Goal: Task Accomplishment & Management: Manage account settings

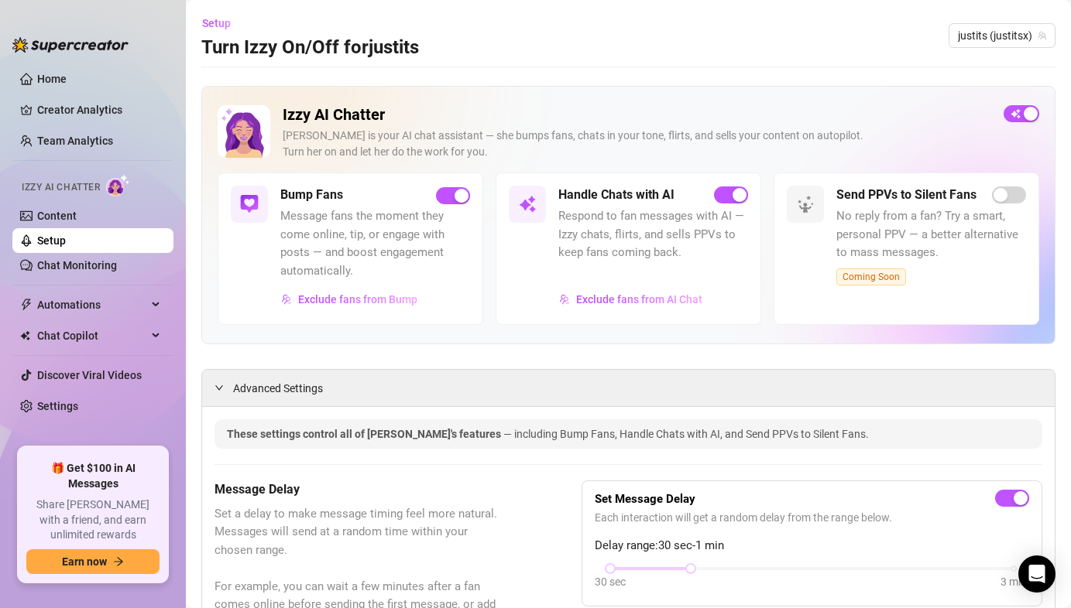
scroll to position [1294, 0]
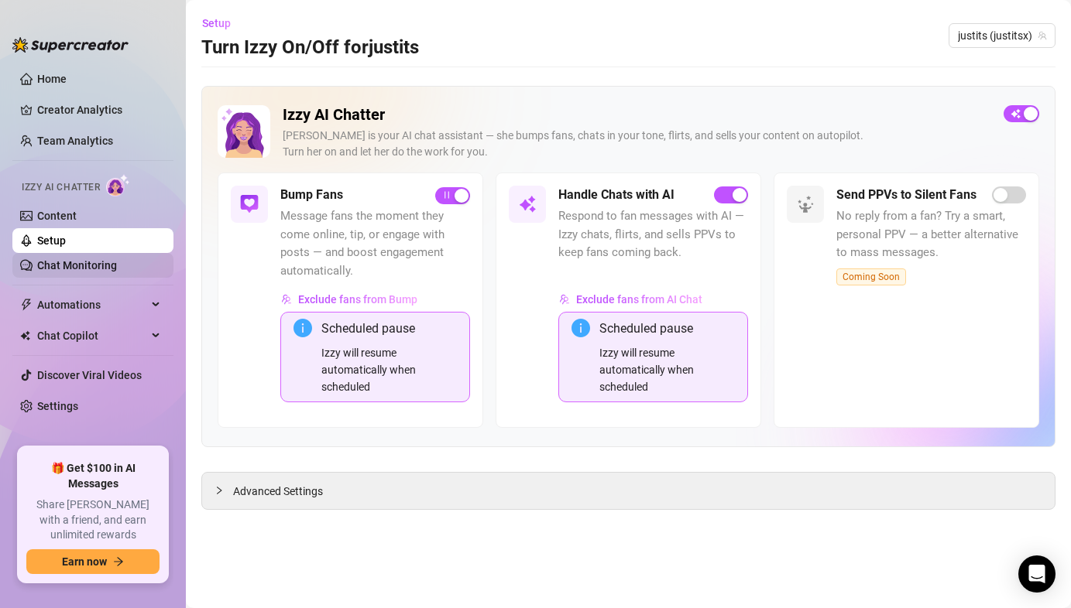
click at [111, 264] on link "Chat Monitoring" at bounding box center [77, 265] width 80 height 12
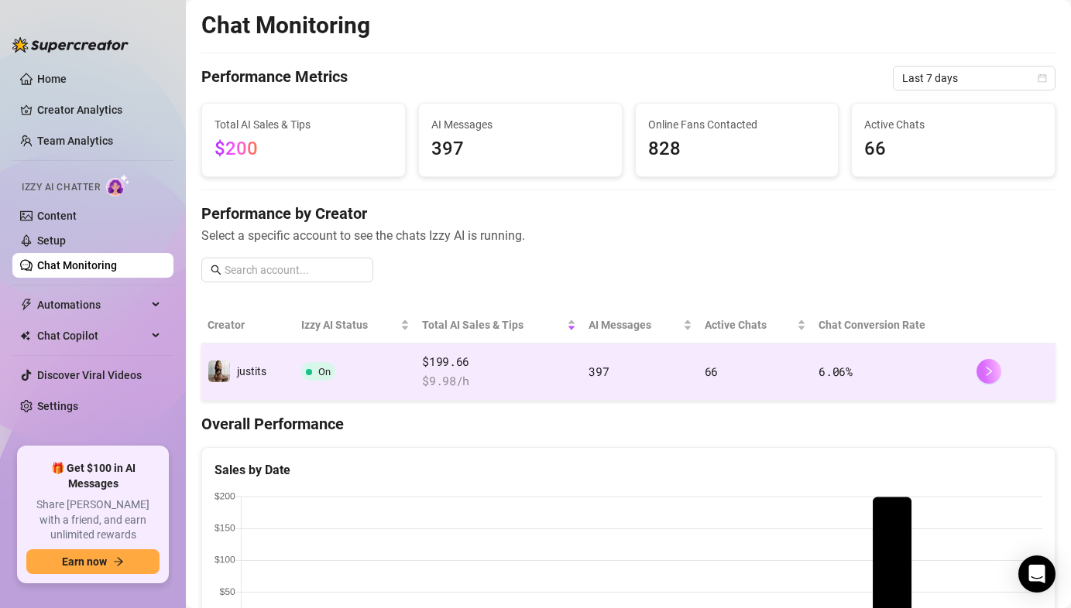
click at [991, 374] on icon "right" at bounding box center [988, 371] width 11 height 11
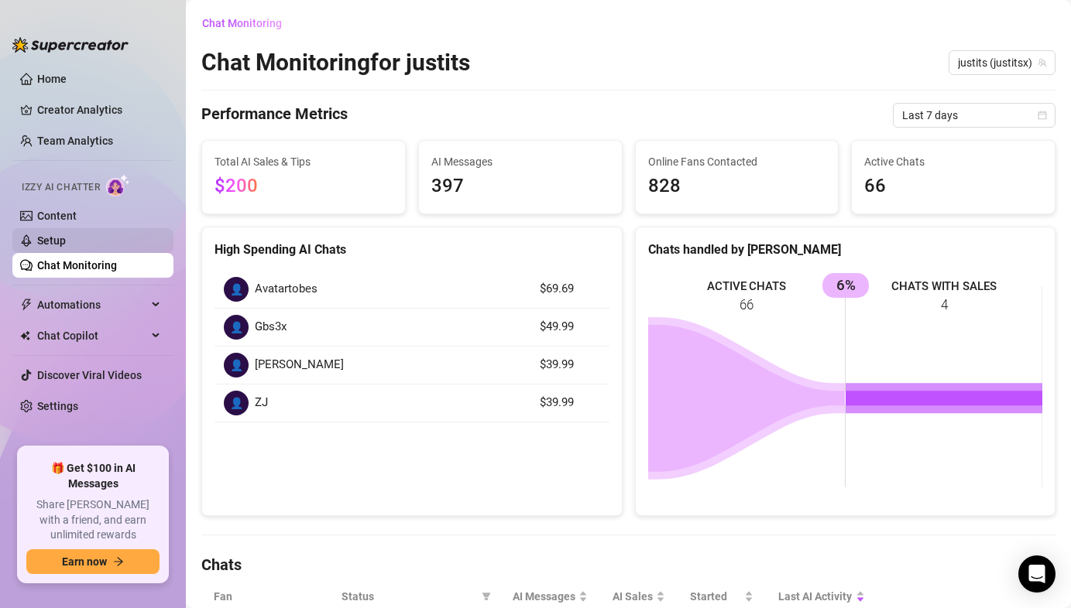
click at [45, 237] on link "Setup" at bounding box center [51, 241] width 29 height 12
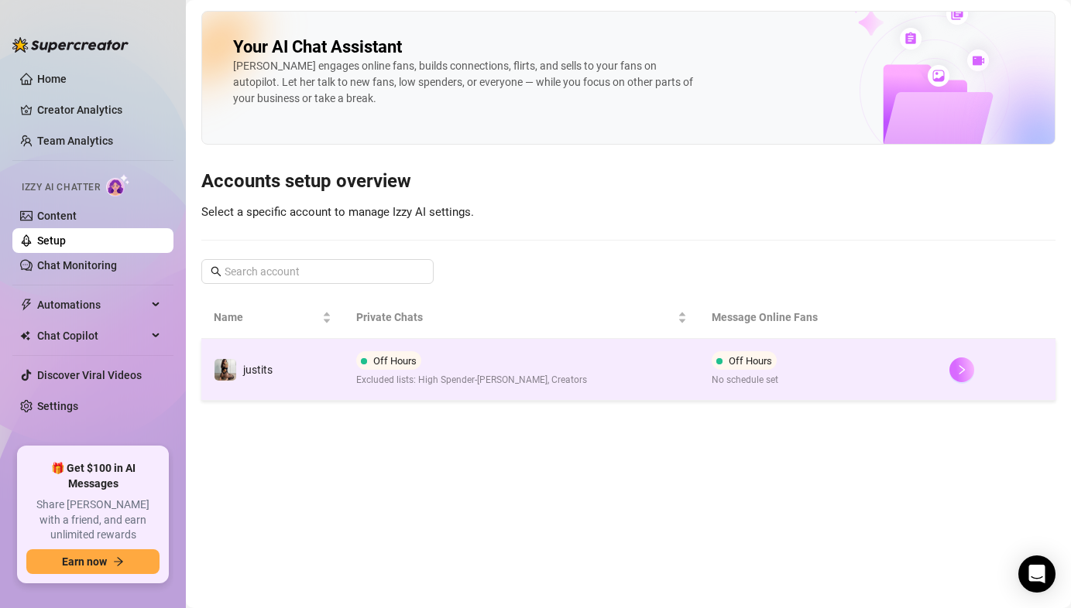
click at [959, 374] on icon "right" at bounding box center [961, 370] width 11 height 11
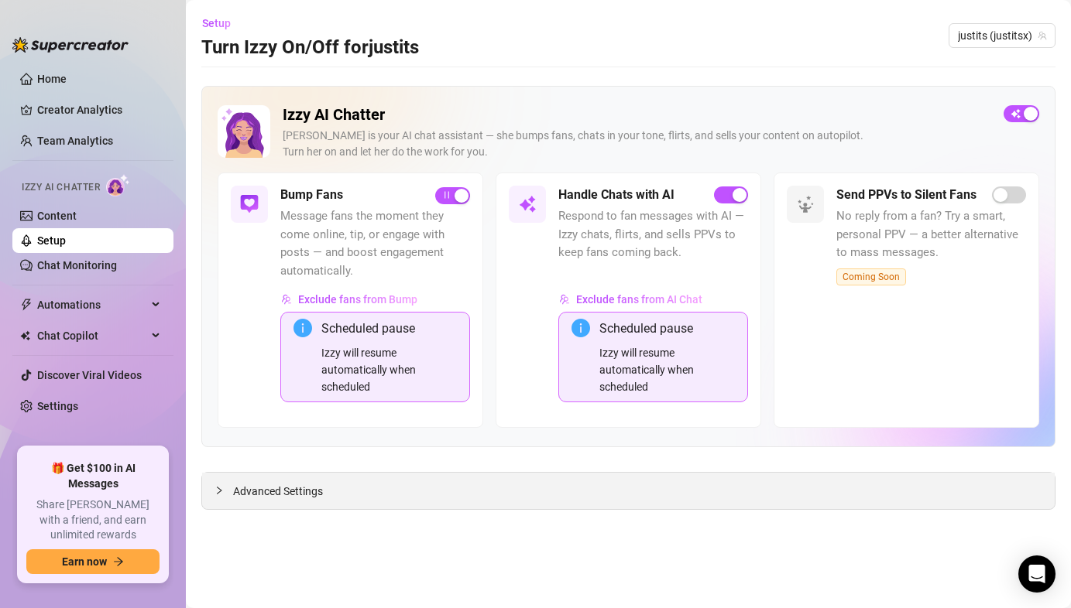
click at [222, 491] on icon "collapsed" at bounding box center [218, 490] width 9 height 9
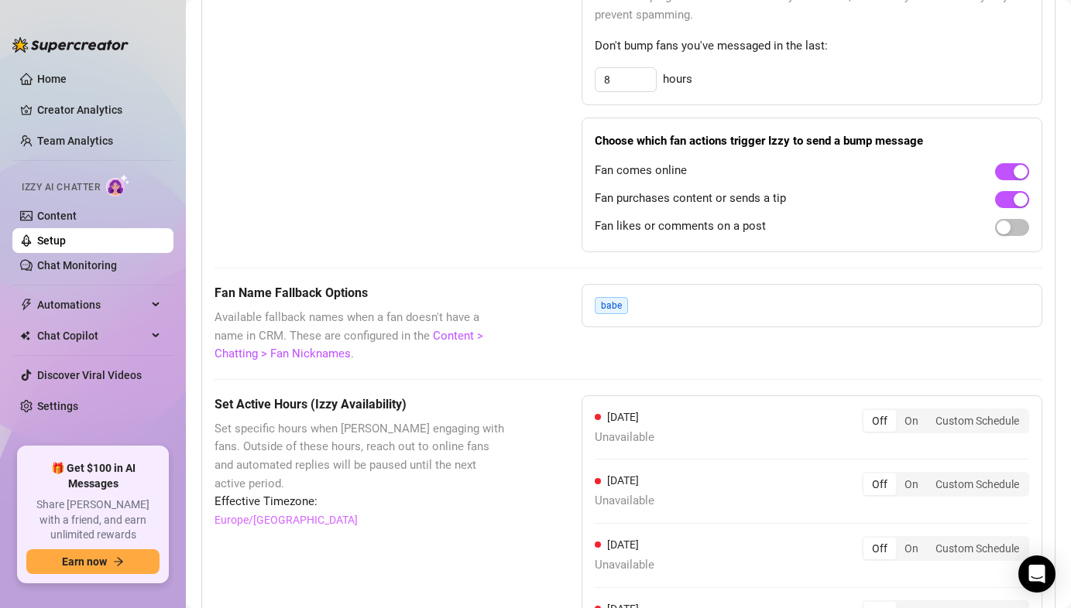
scroll to position [1225, 0]
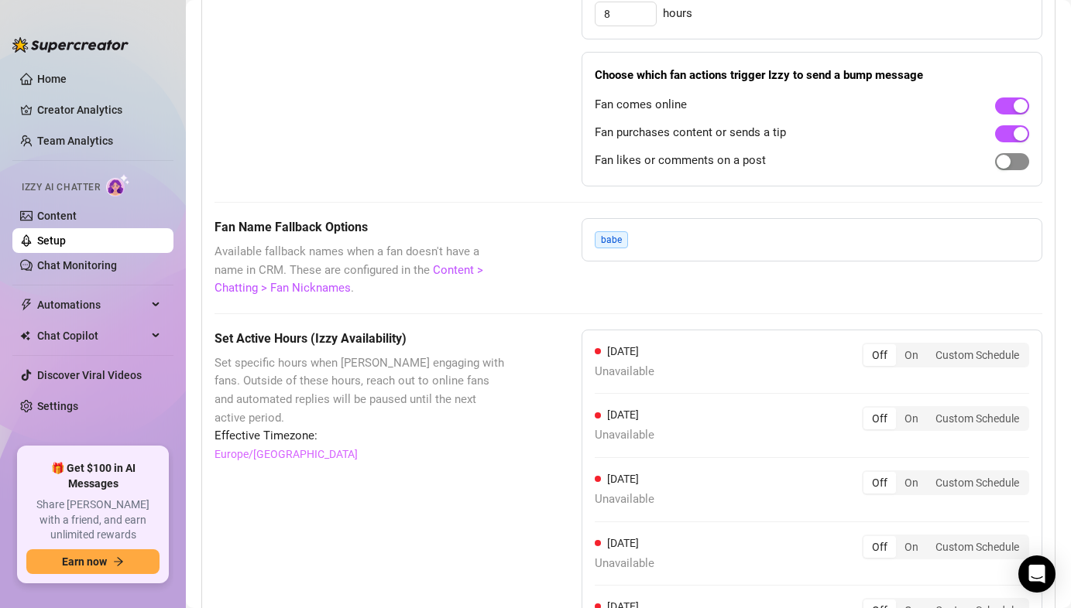
click at [1024, 164] on span "button" at bounding box center [1012, 161] width 34 height 17
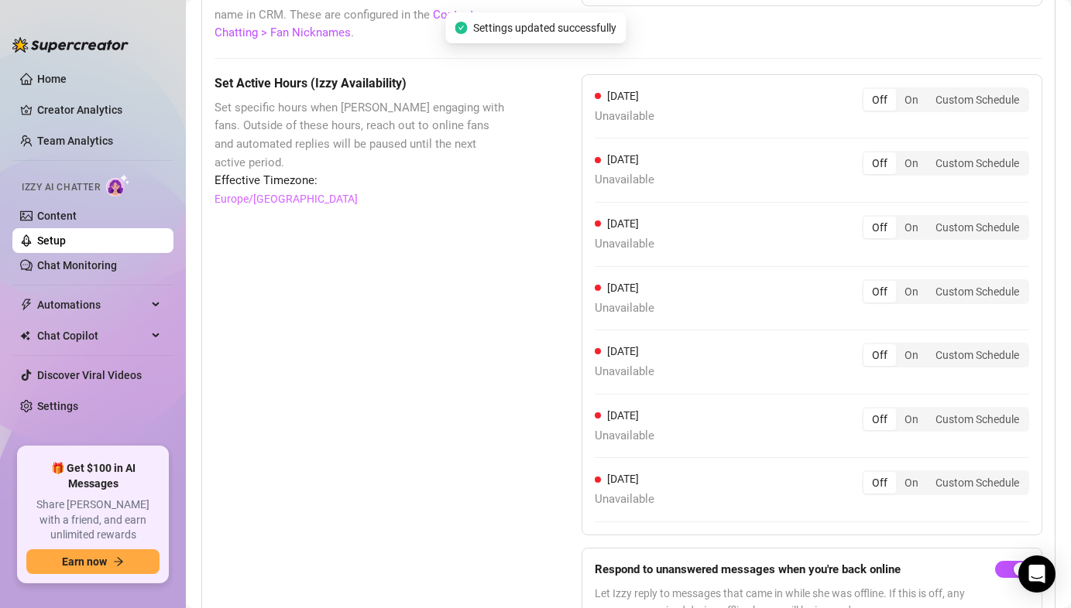
scroll to position [1577, 0]
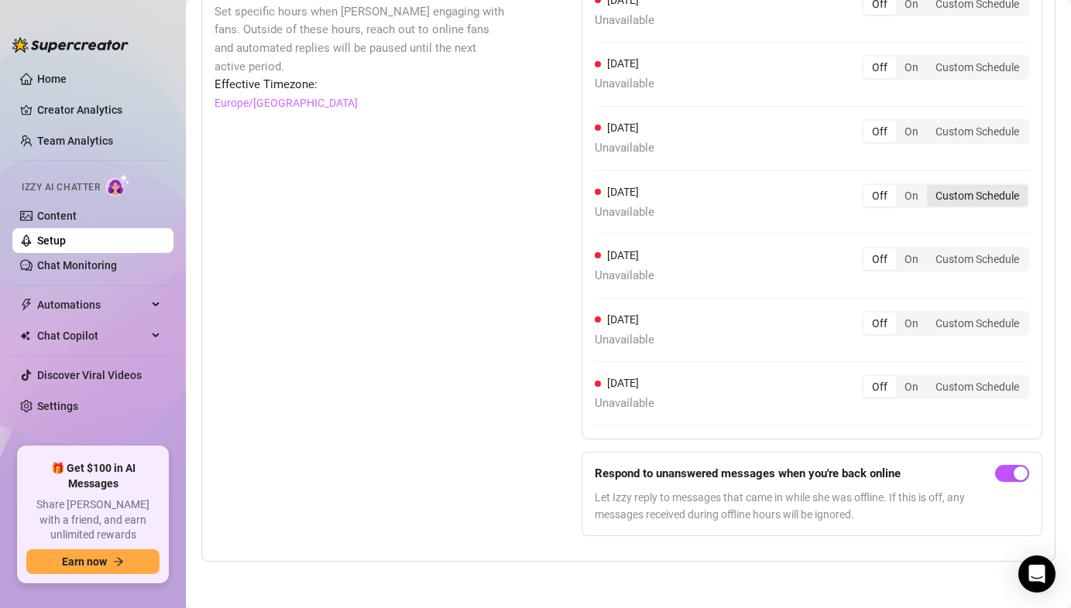
click at [954, 194] on div "Custom Schedule" at bounding box center [977, 196] width 101 height 22
click at [930, 187] on input "Custom Schedule" at bounding box center [930, 187] width 0 height 0
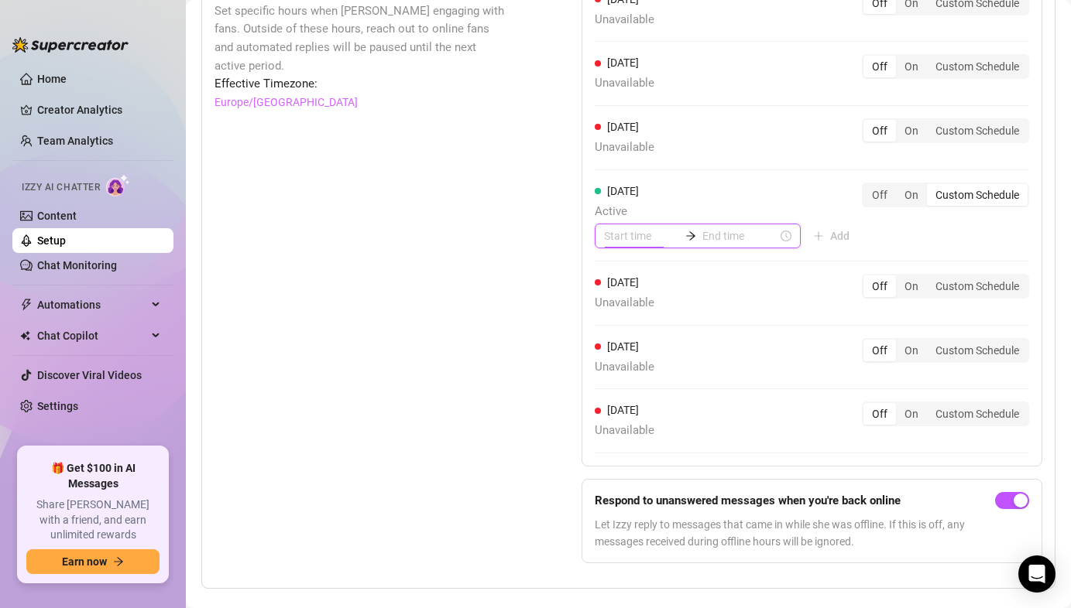
click at [653, 236] on input at bounding box center [641, 236] width 75 height 17
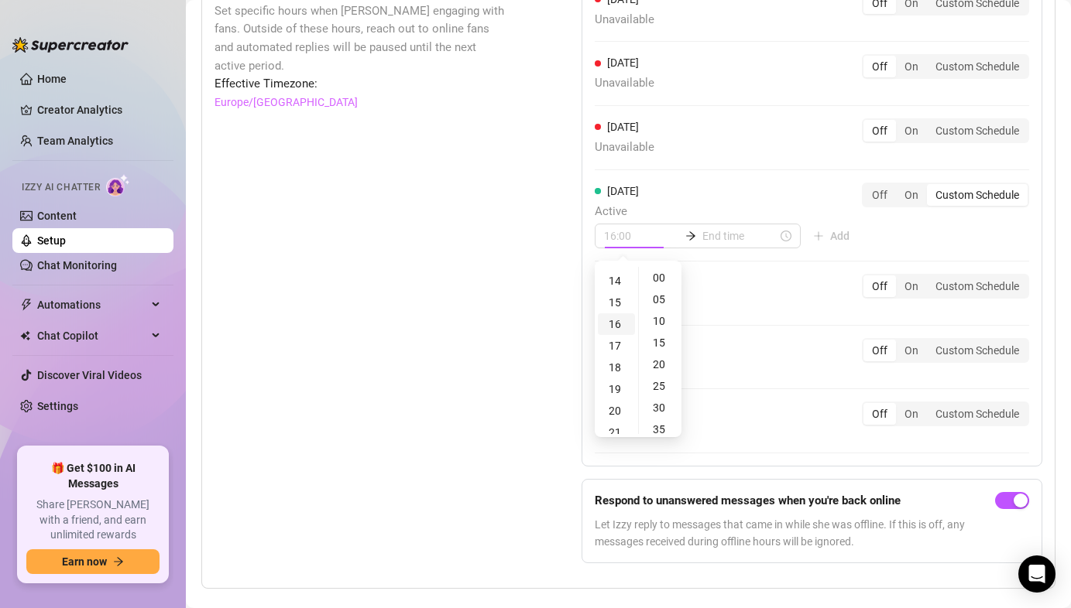
click at [614, 327] on div "16" at bounding box center [616, 324] width 37 height 22
click at [660, 309] on div "05" at bounding box center [660, 300] width 37 height 22
type input "16:05"
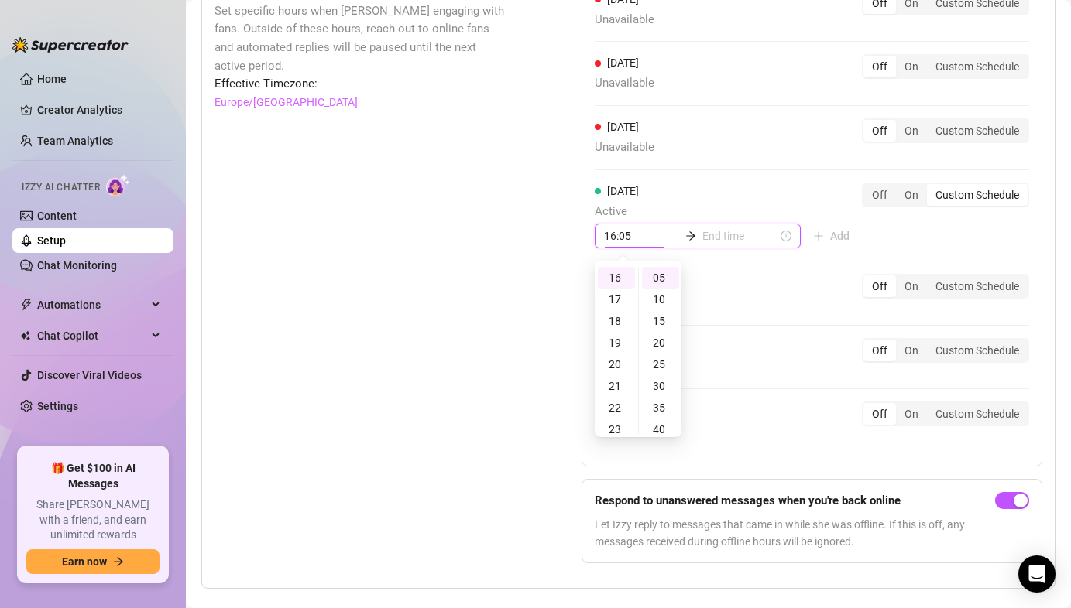
click at [702, 241] on input at bounding box center [739, 236] width 75 height 17
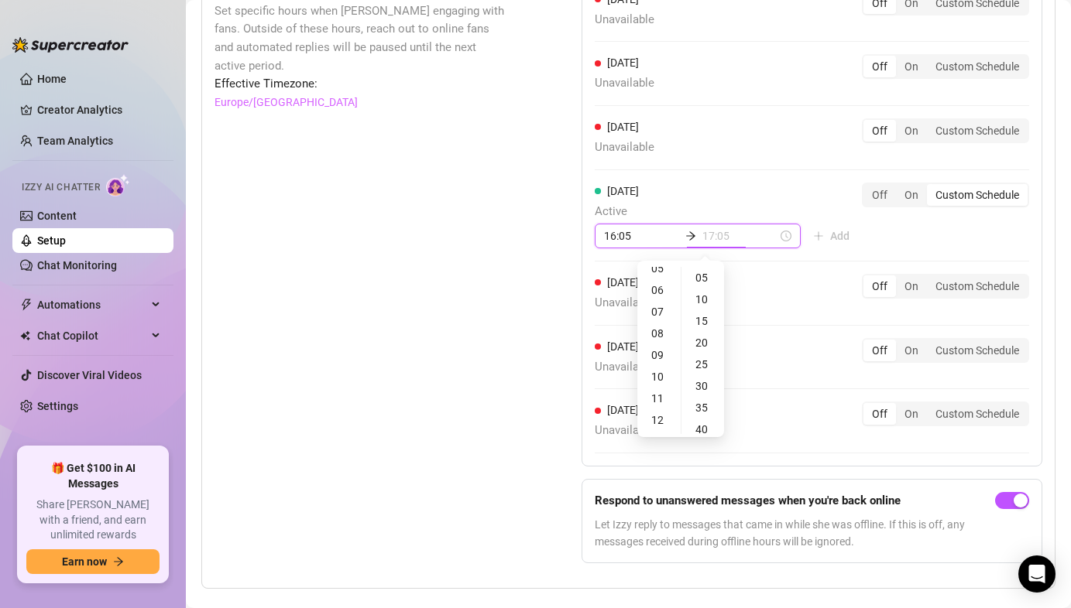
scroll to position [0, 0]
click at [668, 296] on div "01" at bounding box center [658, 300] width 37 height 22
type input "01:00"
click at [698, 277] on div "00" at bounding box center [702, 278] width 37 height 22
click at [763, 199] on div "[DATE] Active 01:00 16:05 Add Off On Custom Schedule" at bounding box center [811, 216] width 434 height 67
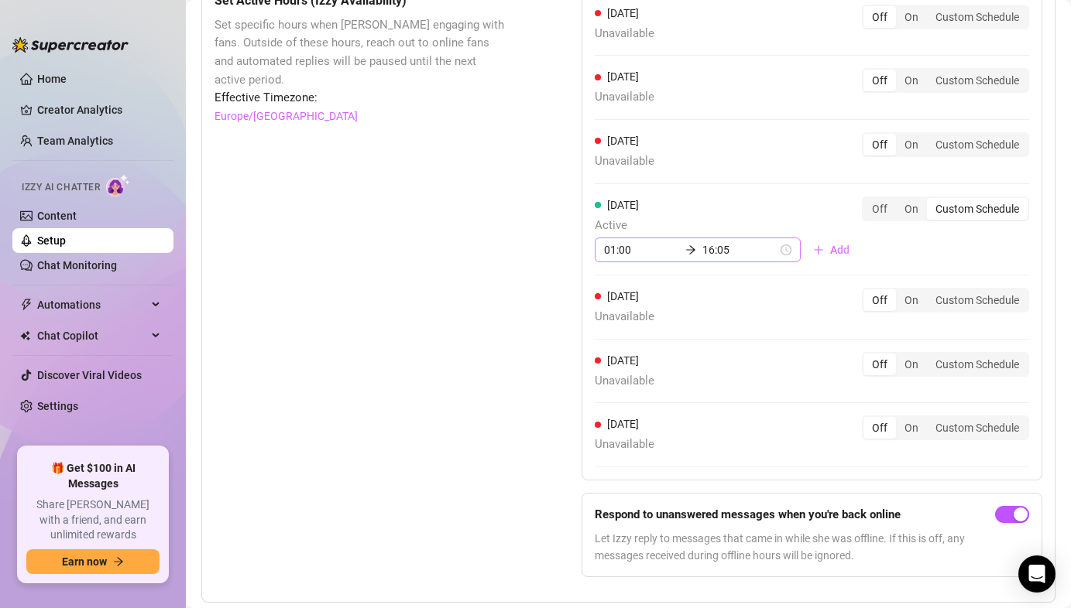
scroll to position [1577, 0]
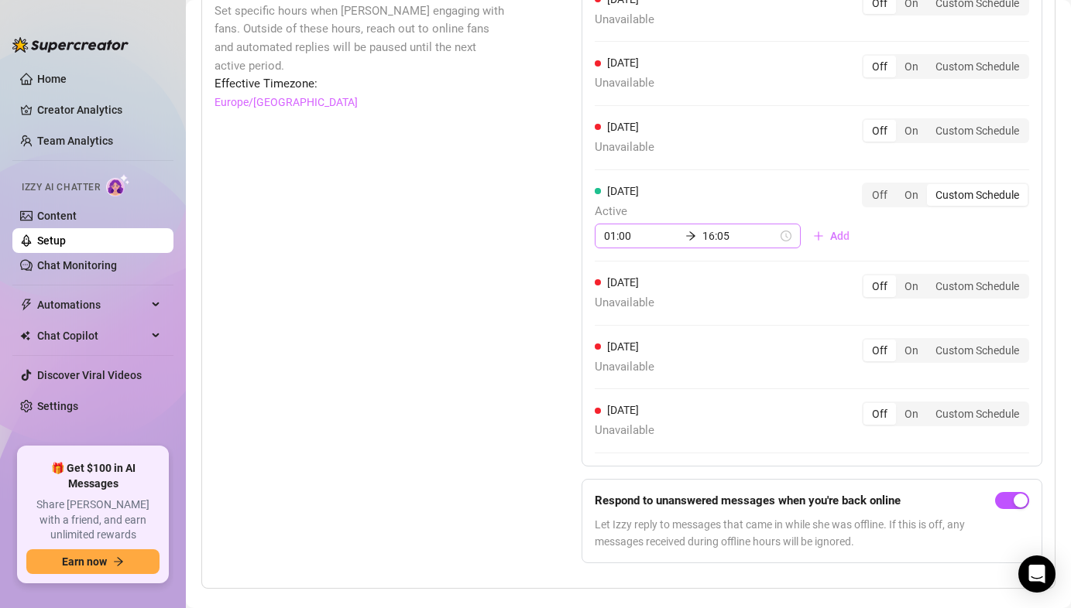
click at [685, 238] on icon "arrow-right" at bounding box center [690, 236] width 11 height 11
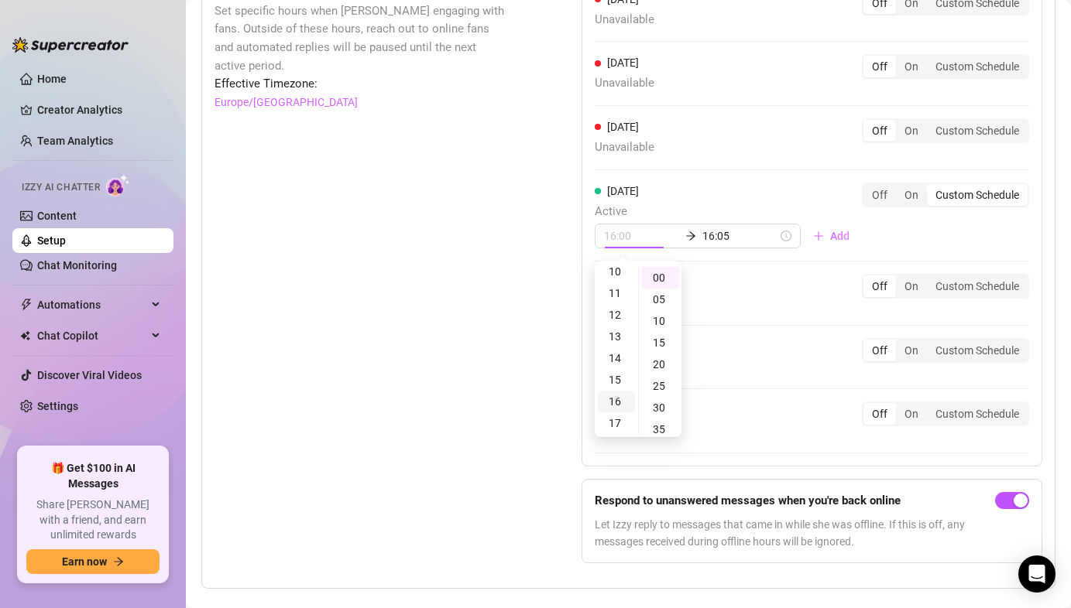
click at [620, 396] on div "16" at bounding box center [616, 402] width 37 height 22
click at [666, 299] on div "05" at bounding box center [660, 300] width 37 height 22
type input "16:05"
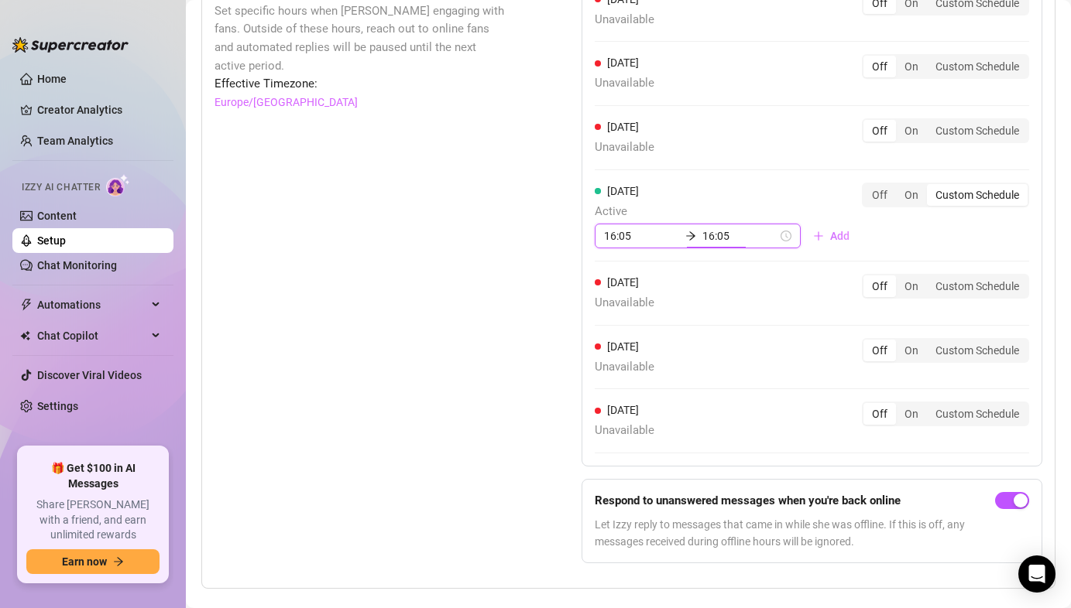
click at [727, 261] on div "[DATE] Active 16:05 16:05 Add Off On Custom Schedule" at bounding box center [811, 223] width 434 height 80
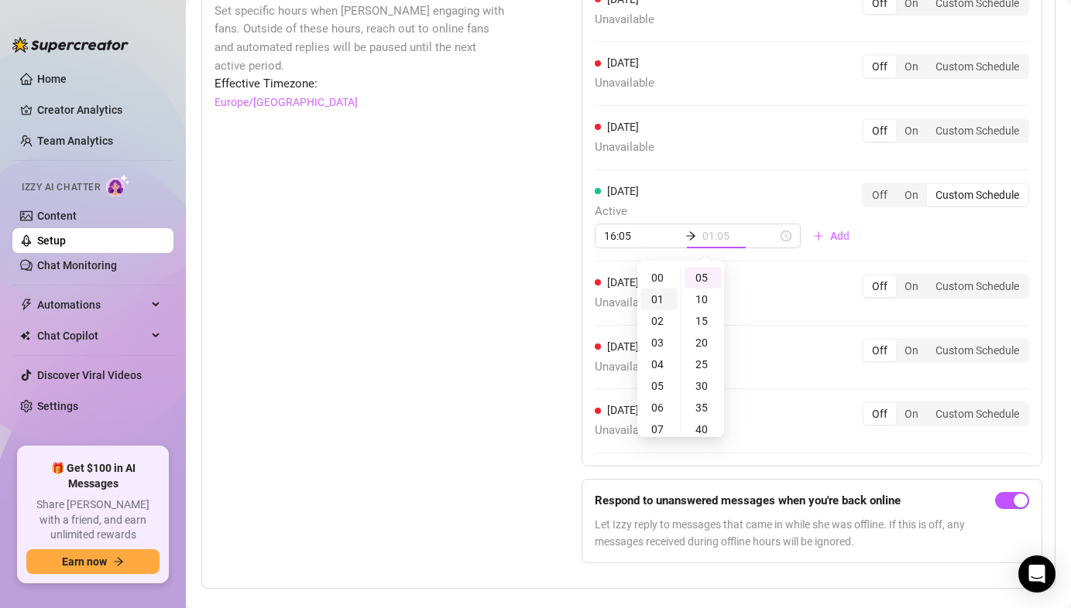
click at [661, 302] on div "01" at bounding box center [658, 300] width 37 height 22
type input "01:00"
click at [697, 280] on div "00" at bounding box center [702, 278] width 37 height 22
click at [744, 241] on input "01:00" at bounding box center [739, 236] width 75 height 17
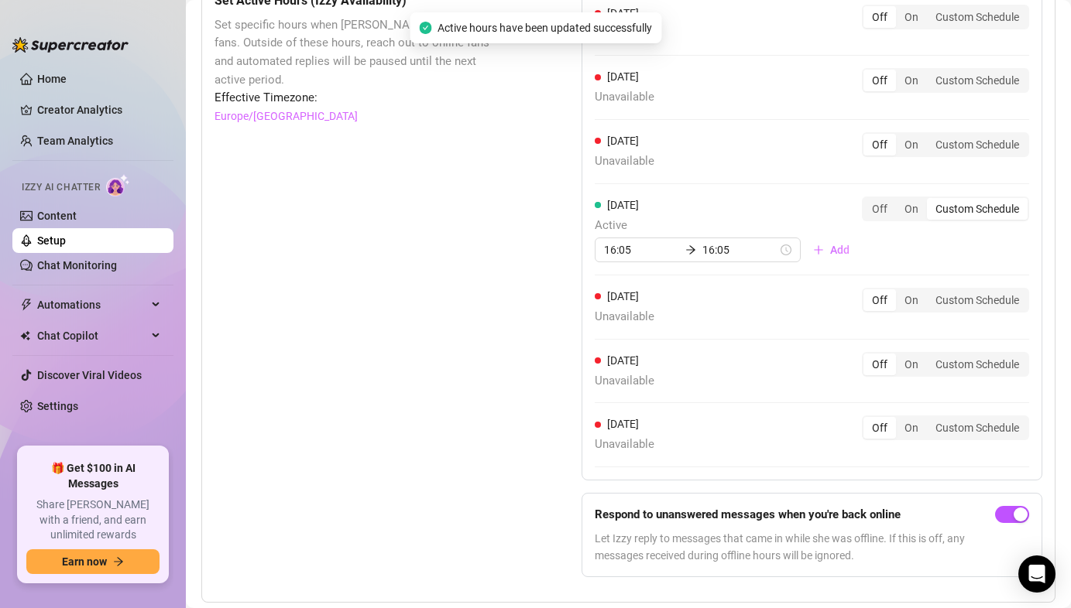
scroll to position [1577, 0]
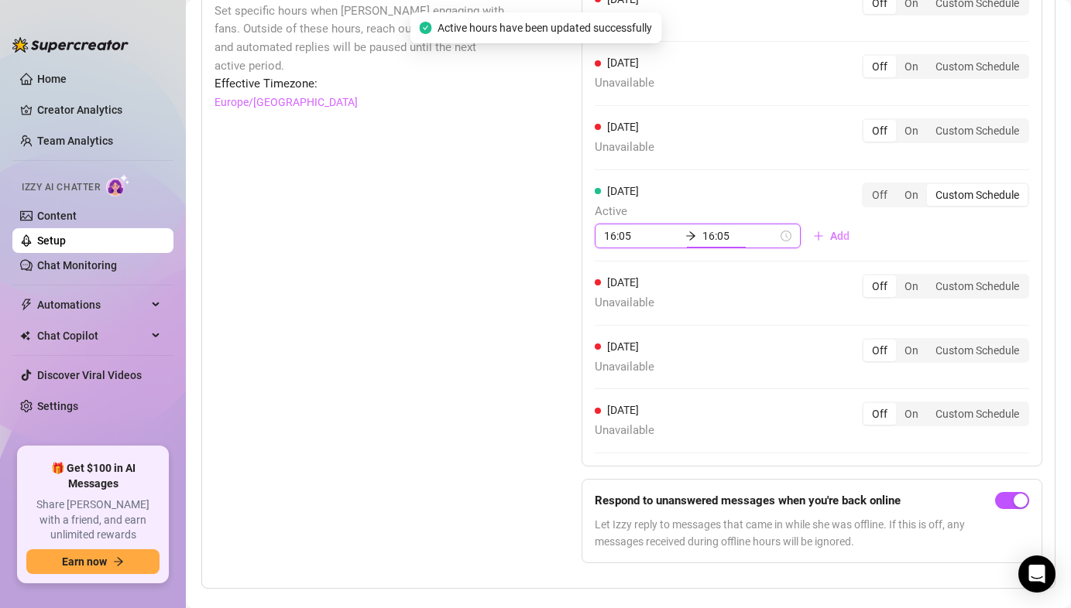
click at [715, 238] on input "16:05" at bounding box center [739, 236] width 75 height 17
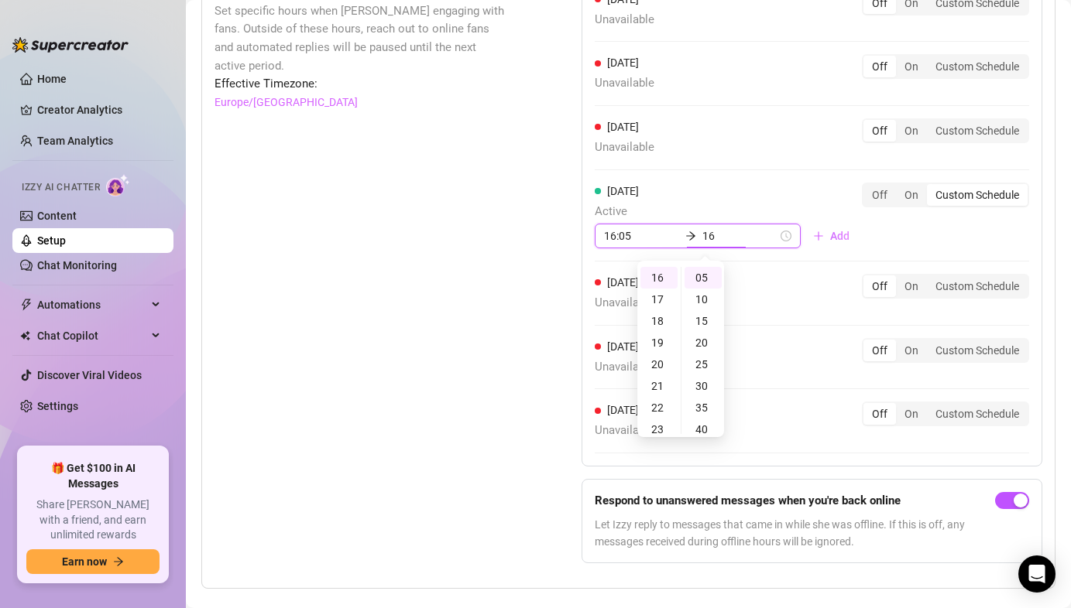
type input "1"
click at [658, 298] on div "23" at bounding box center [658, 301] width 37 height 22
type input "23:55"
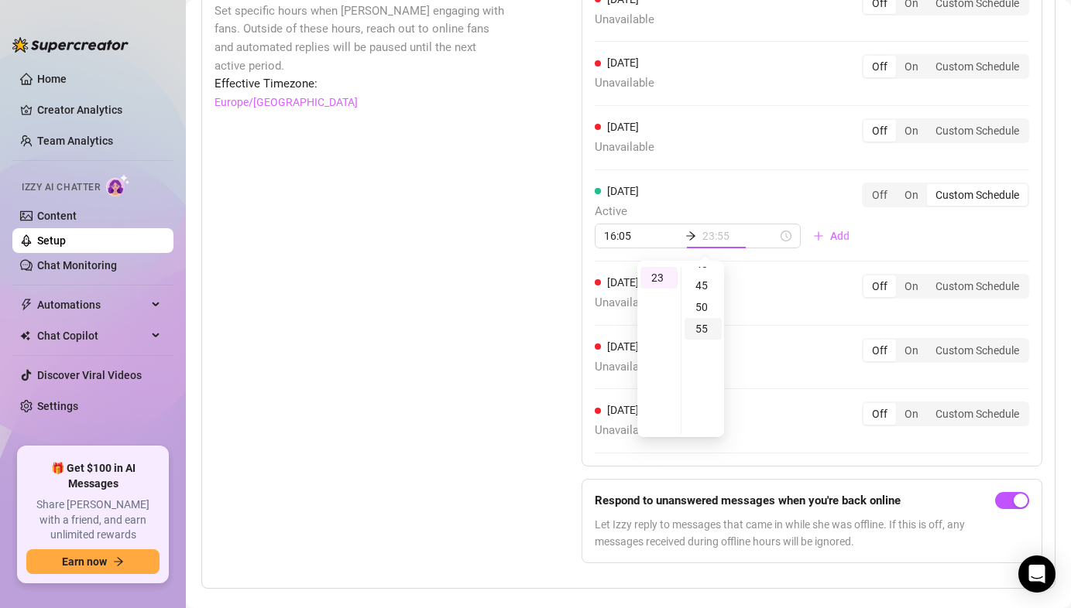
click at [701, 333] on div "55" at bounding box center [702, 329] width 37 height 22
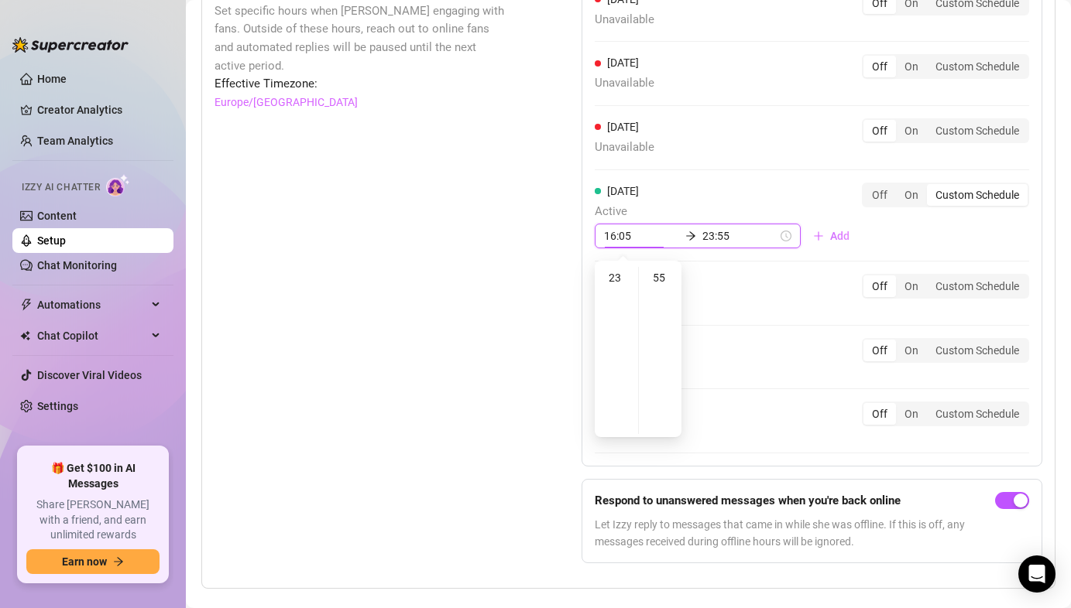
click at [734, 194] on div "[DATE] Active 16:05 23:55 Add" at bounding box center [727, 216] width 267 height 67
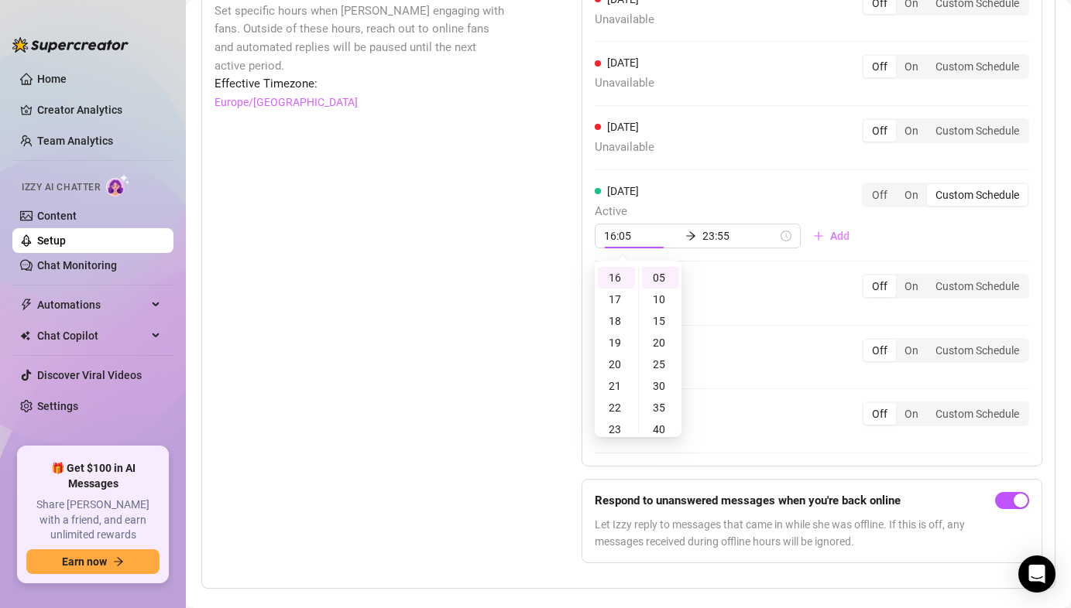
click at [734, 194] on div "[DATE] Unavailable Off On Custom Schedule [DATE] Unavailable Off On Custom Sche…" at bounding box center [811, 222] width 461 height 489
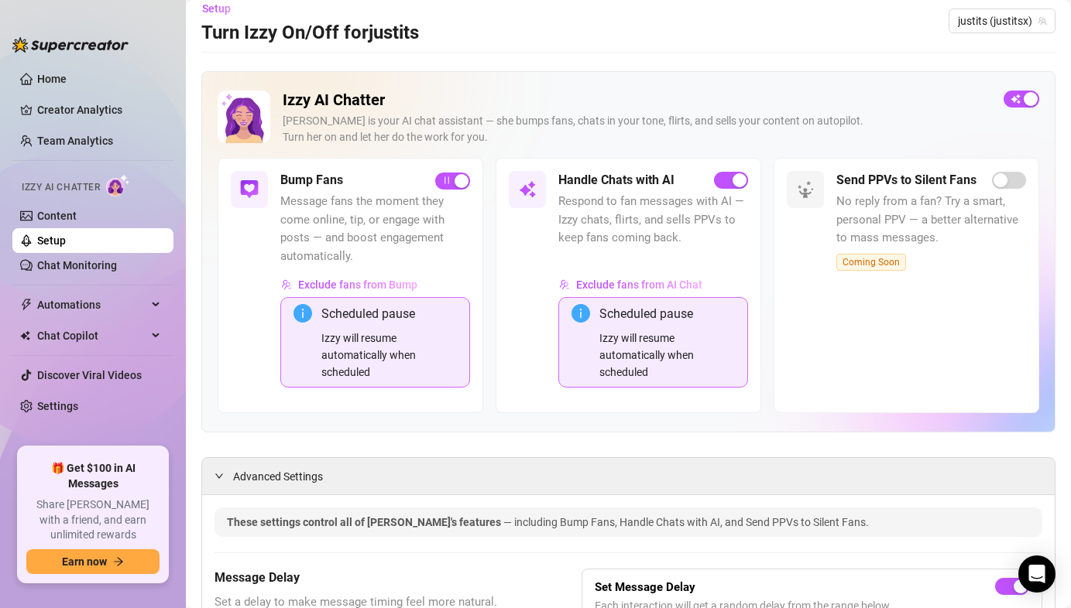
scroll to position [0, 0]
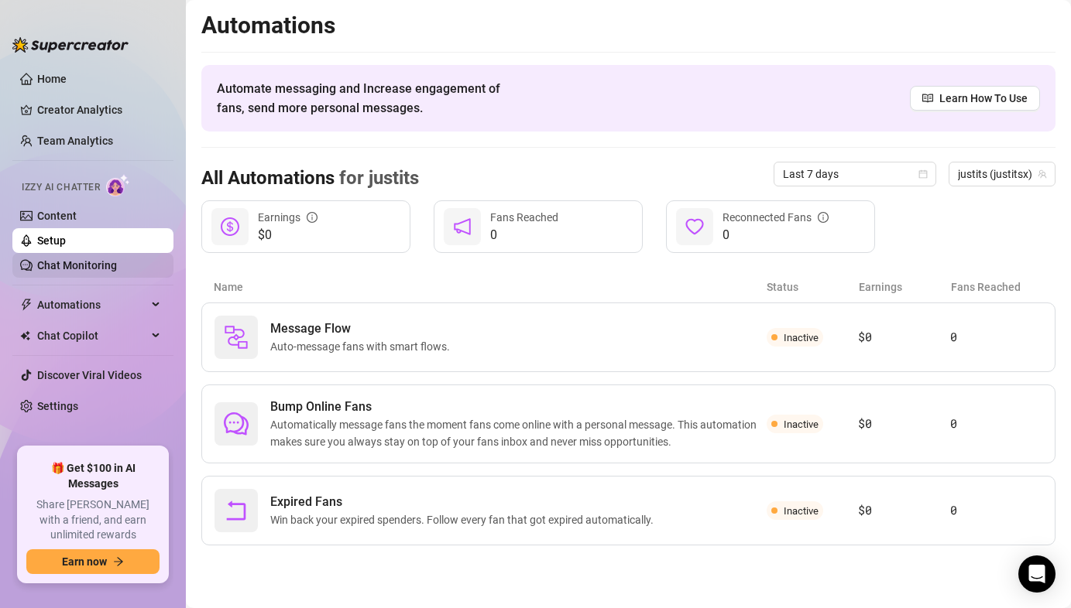
click at [117, 266] on link "Chat Monitoring" at bounding box center [77, 265] width 80 height 12
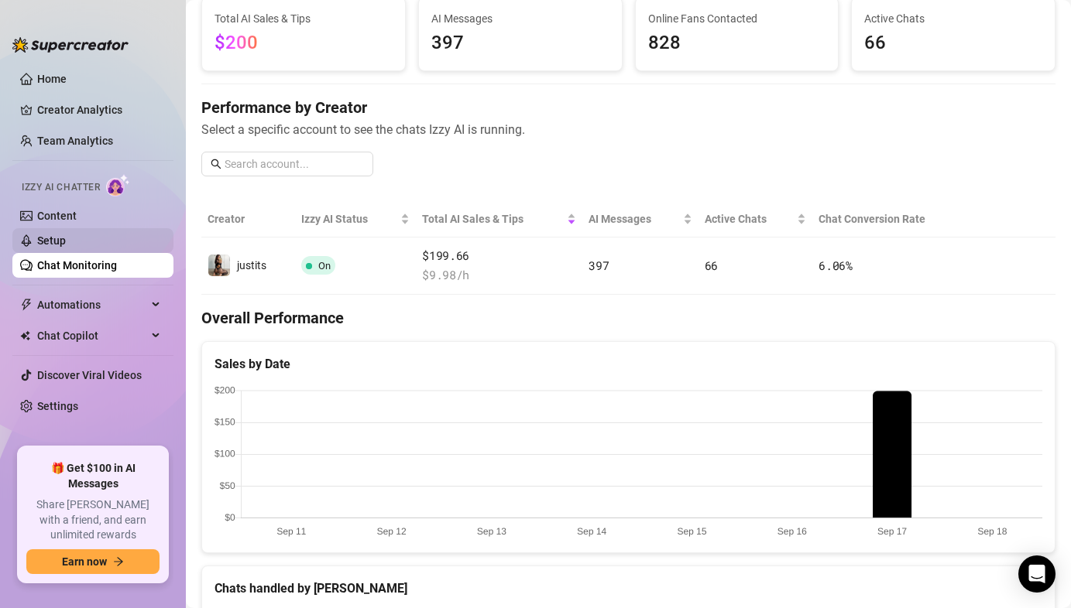
scroll to position [101, 0]
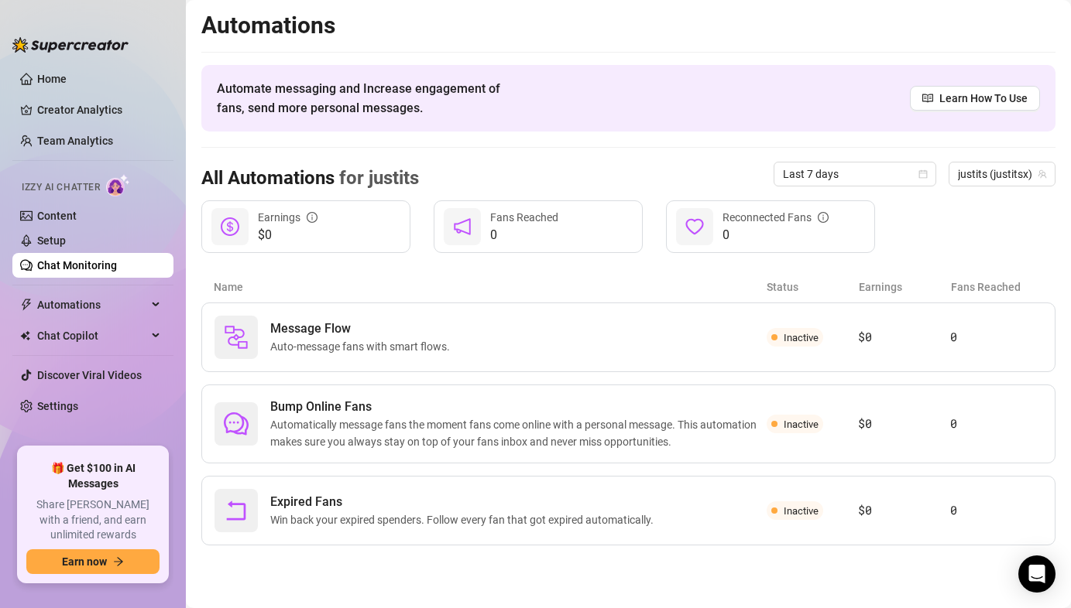
click at [89, 270] on link "Chat Monitoring" at bounding box center [77, 265] width 80 height 12
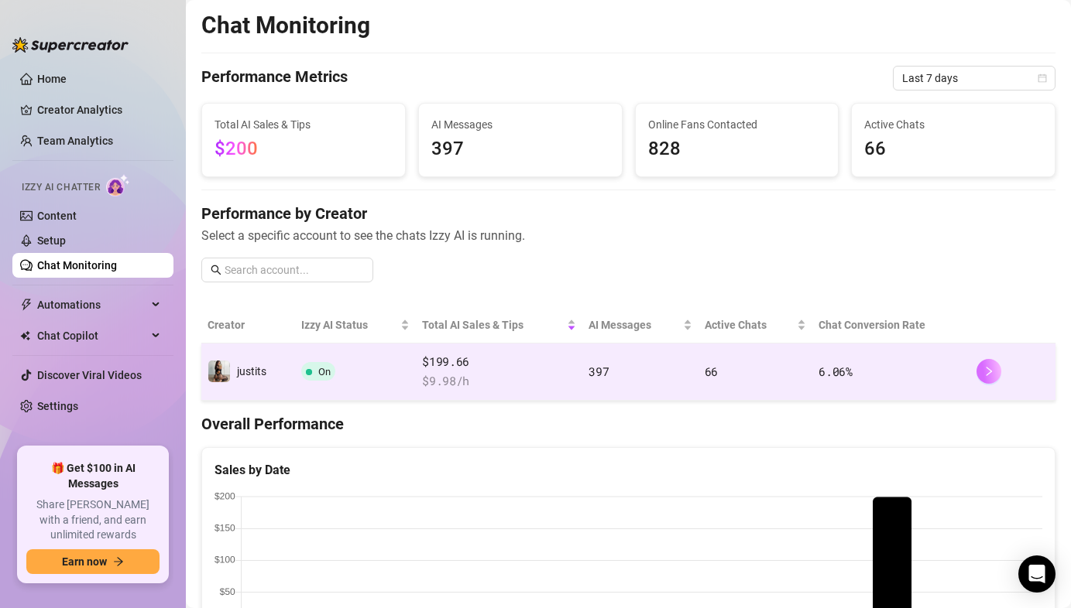
click at [996, 370] on button "button" at bounding box center [988, 371] width 25 height 25
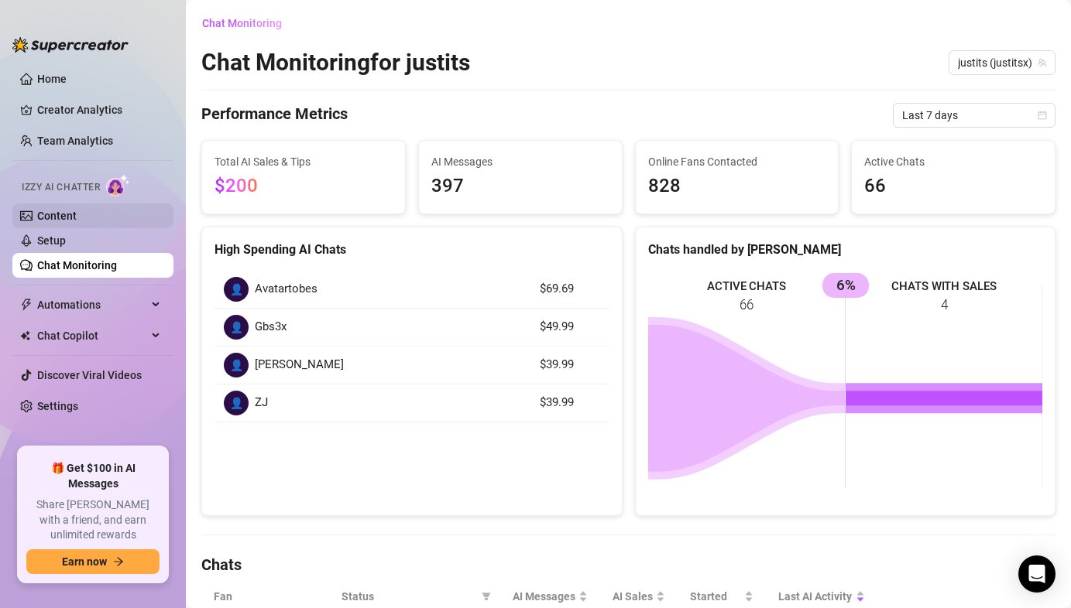
click at [77, 222] on link "Content" at bounding box center [56, 216] width 39 height 12
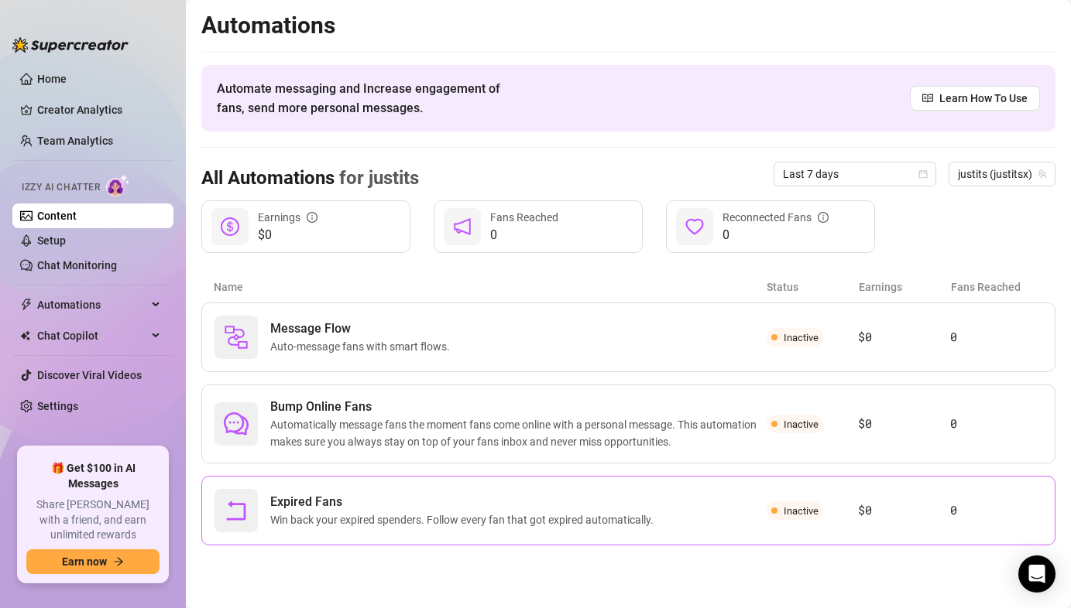
click at [612, 529] on div "Expired Fans Win back your expired spenders. Follow every fan that got expired …" at bounding box center [490, 510] width 552 height 43
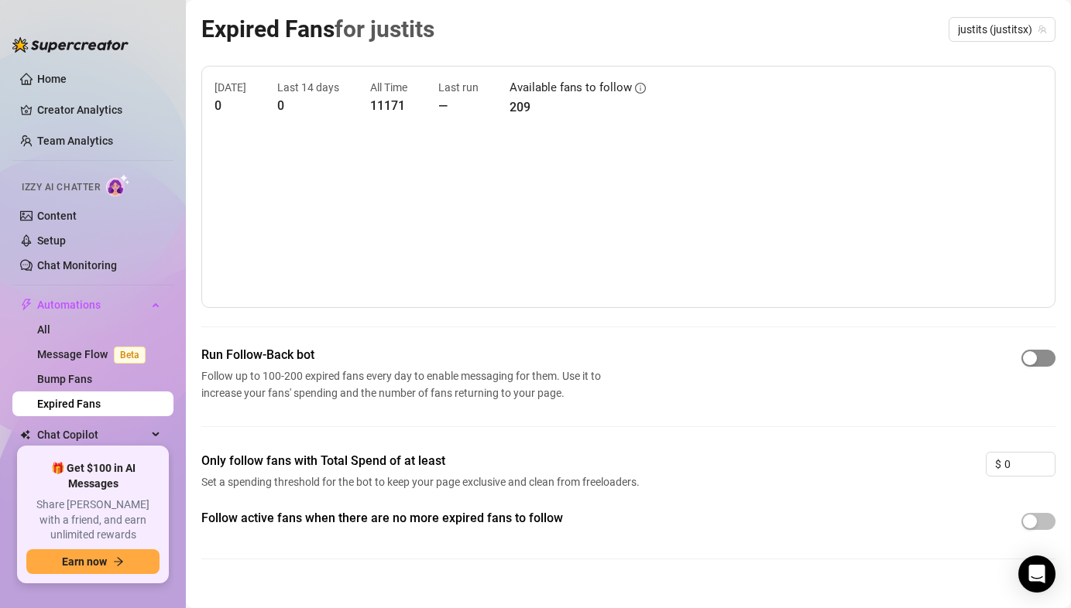
click at [1036, 365] on span "button" at bounding box center [1038, 358] width 34 height 17
click at [1045, 523] on span "button" at bounding box center [1038, 521] width 34 height 17
